Goal: Download file/media

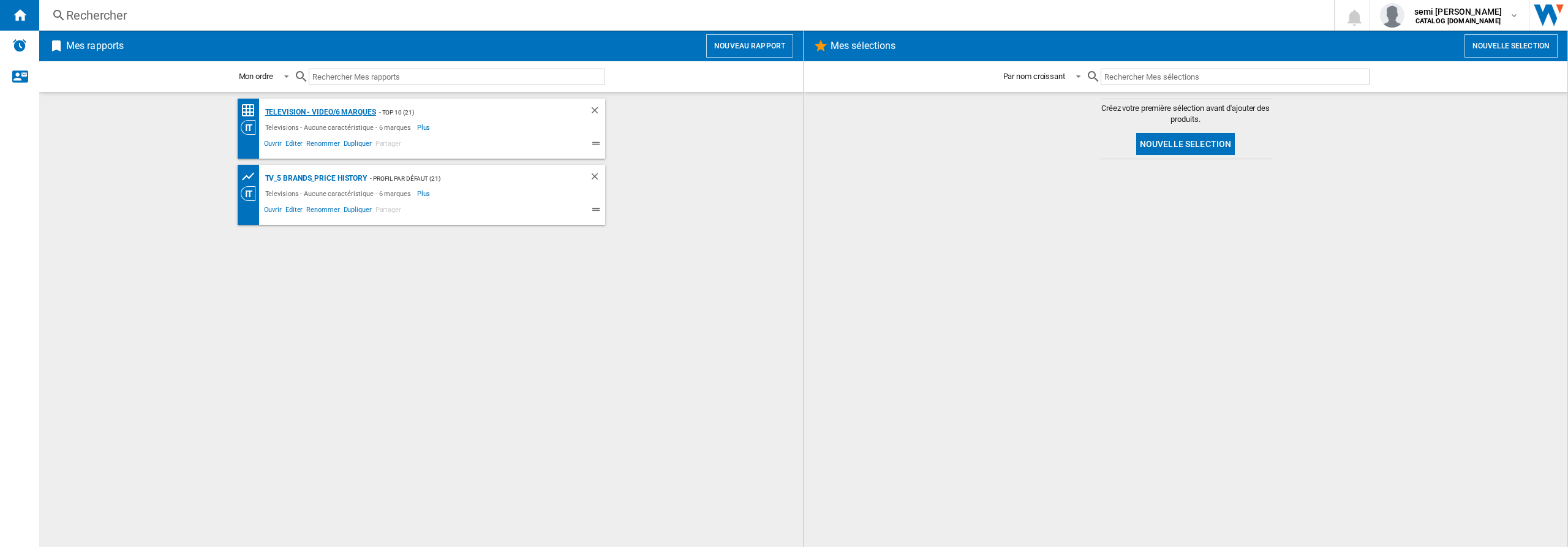
click at [304, 114] on div "Television - video/6 marques" at bounding box center [319, 112] width 114 height 15
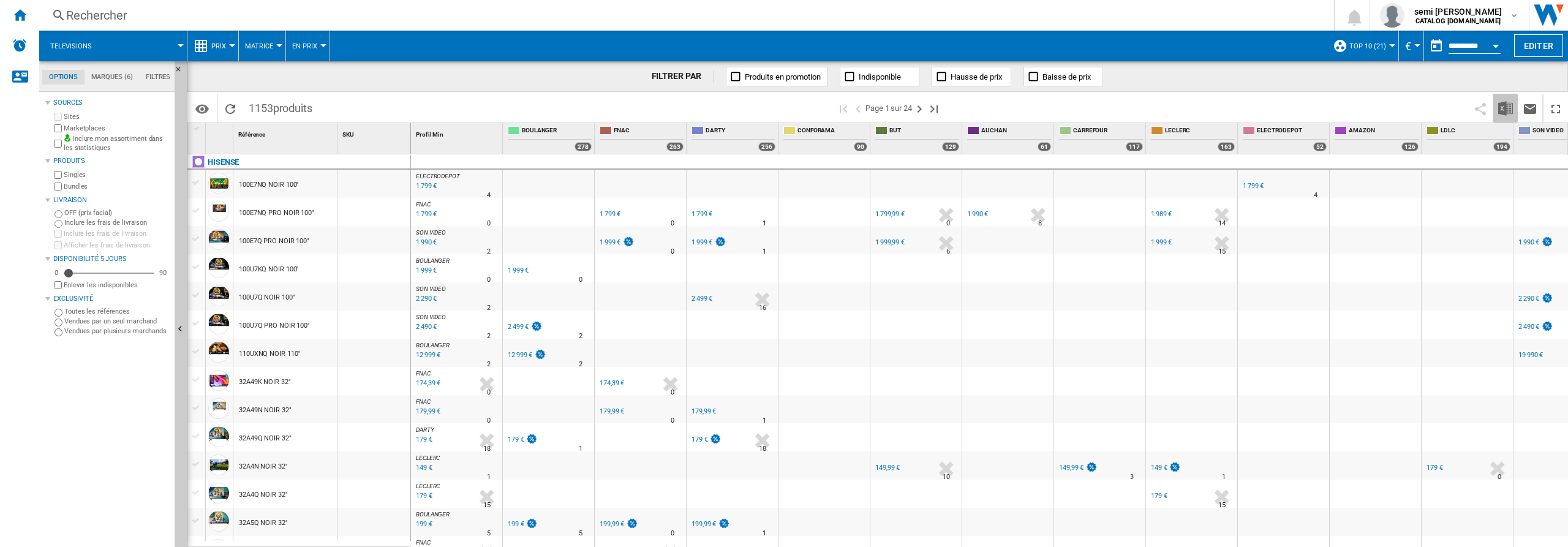
click at [1500, 107] on img "Télécharger au format Excel" at bounding box center [1505, 109] width 14 height 14
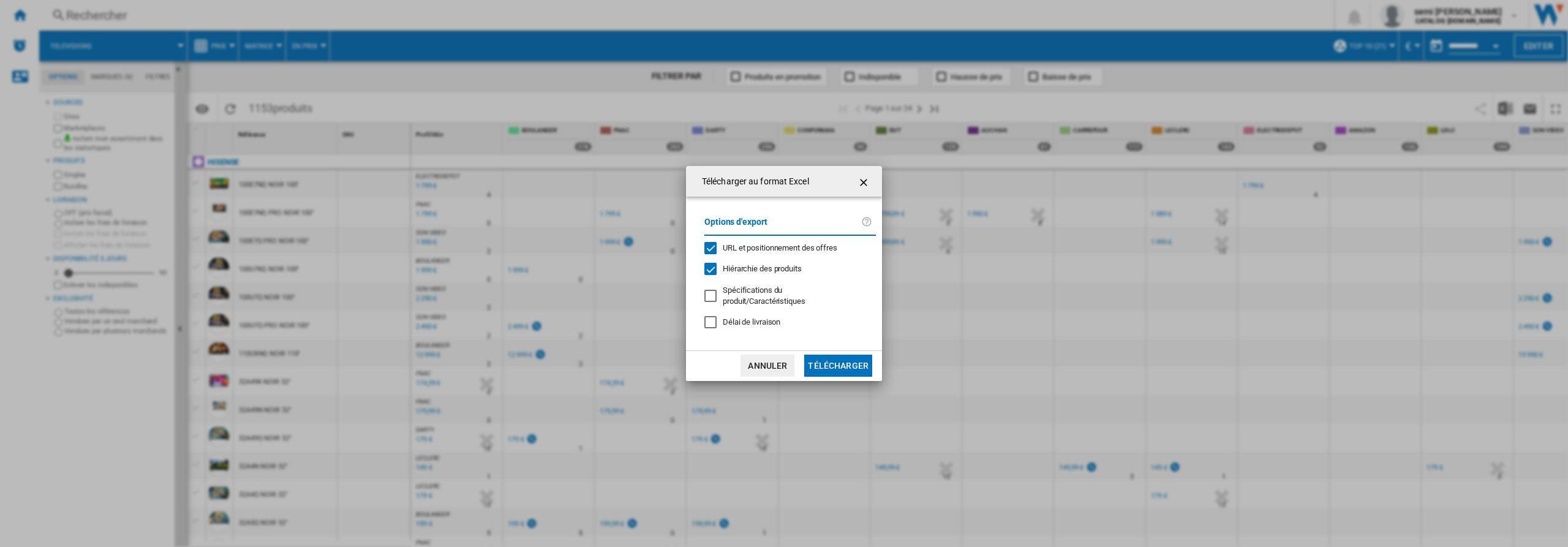
click at [708, 244] on div "URL et positionnement des offres" at bounding box center [710, 248] width 12 height 12
click at [706, 272] on div "Hiérarchie des produits" at bounding box center [710, 269] width 12 height 12
click at [843, 369] on button "Télécharger" at bounding box center [837, 365] width 68 height 22
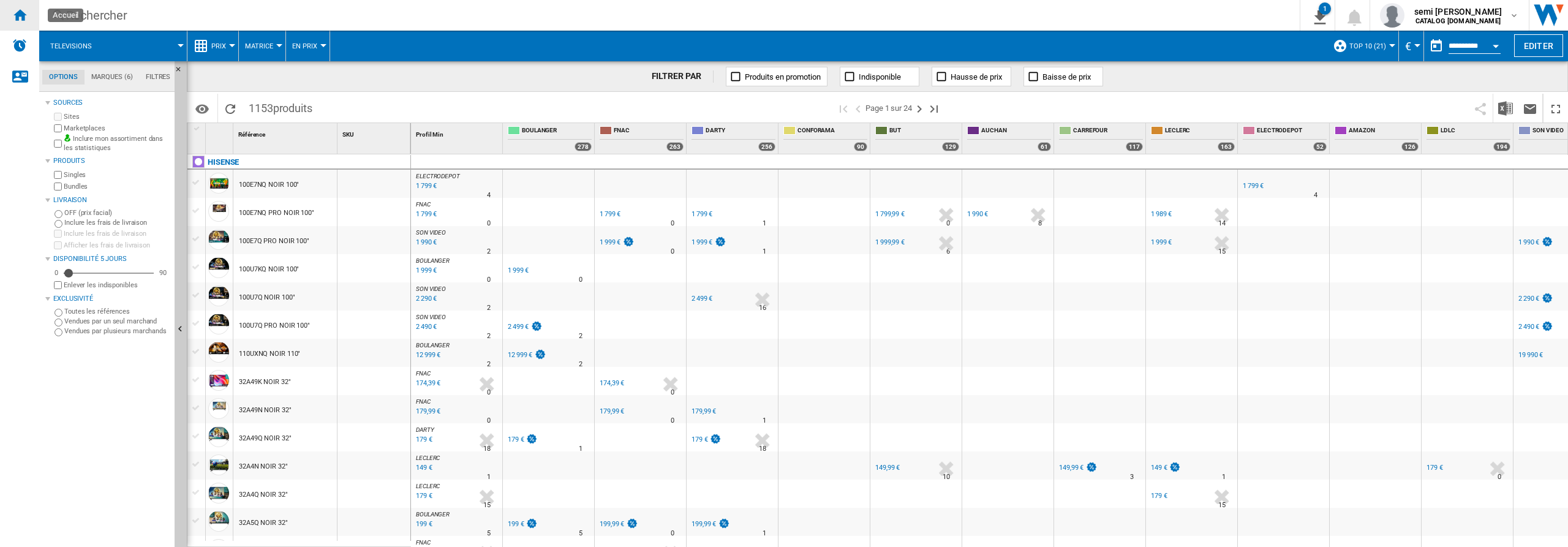
click at [19, 18] on ng-md-icon "Accueil" at bounding box center [19, 14] width 14 height 14
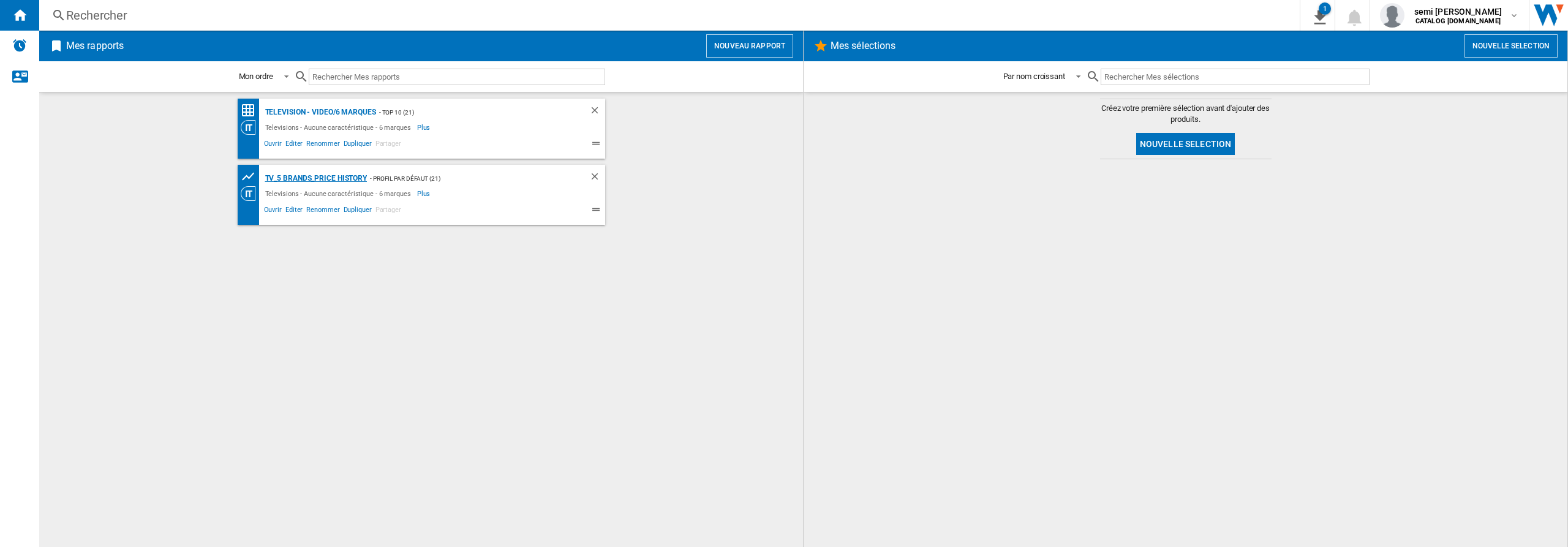
click at [313, 179] on div "TV_5 Brands_Price History" at bounding box center [314, 179] width 105 height 15
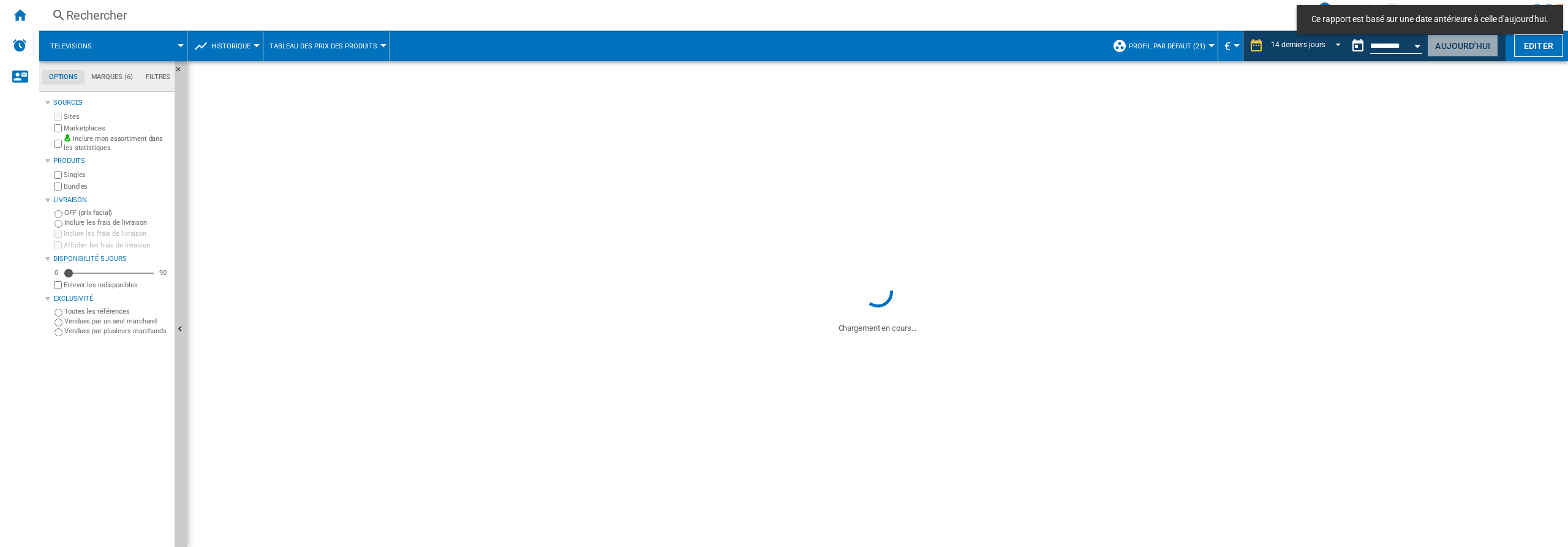
click at [1449, 50] on button "Aujourd'hui" at bounding box center [1462, 46] width 71 height 23
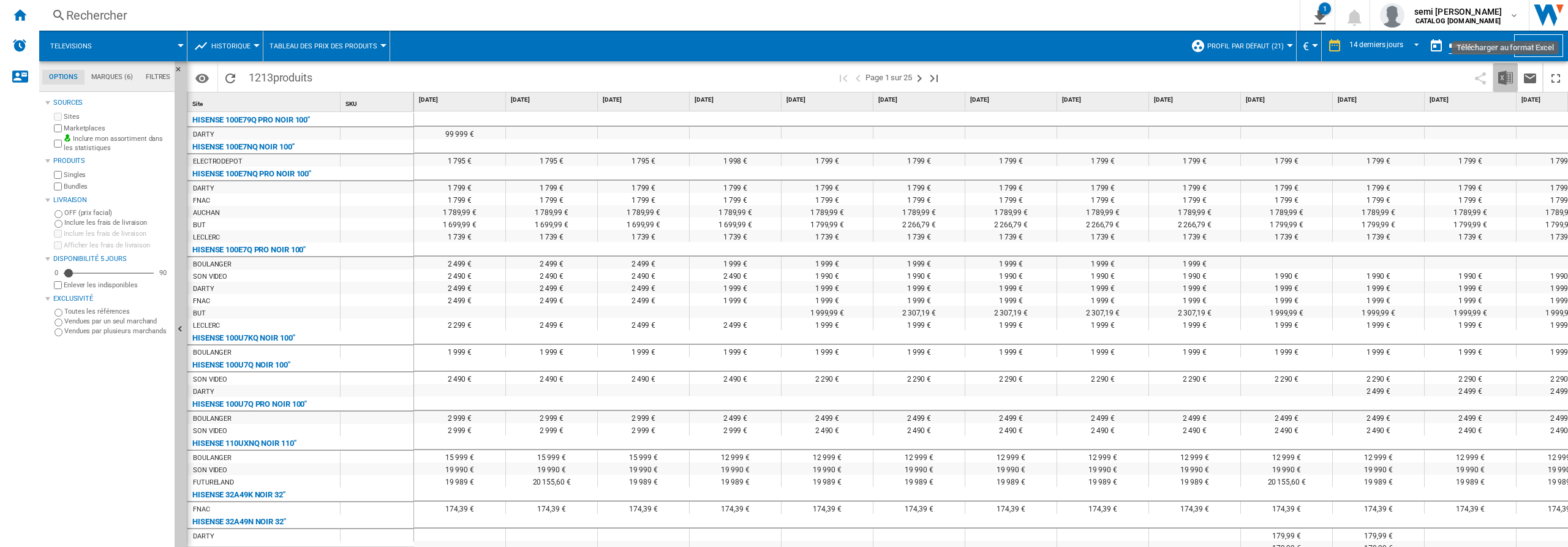
click at [1507, 74] on img "Télécharger au format Excel" at bounding box center [1505, 78] width 14 height 14
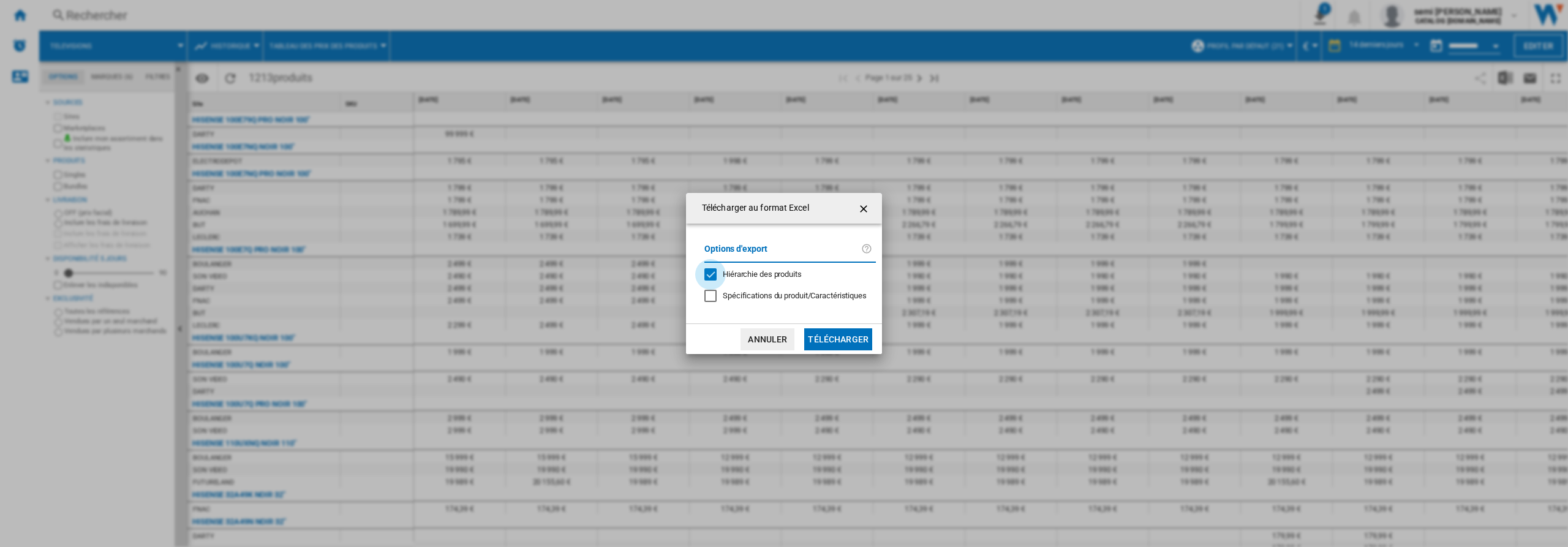
click at [711, 274] on div "Hiérarchie des produits" at bounding box center [710, 274] width 12 height 12
click at [832, 342] on button "Télécharger" at bounding box center [837, 339] width 68 height 22
